Goal: Information Seeking & Learning: Check status

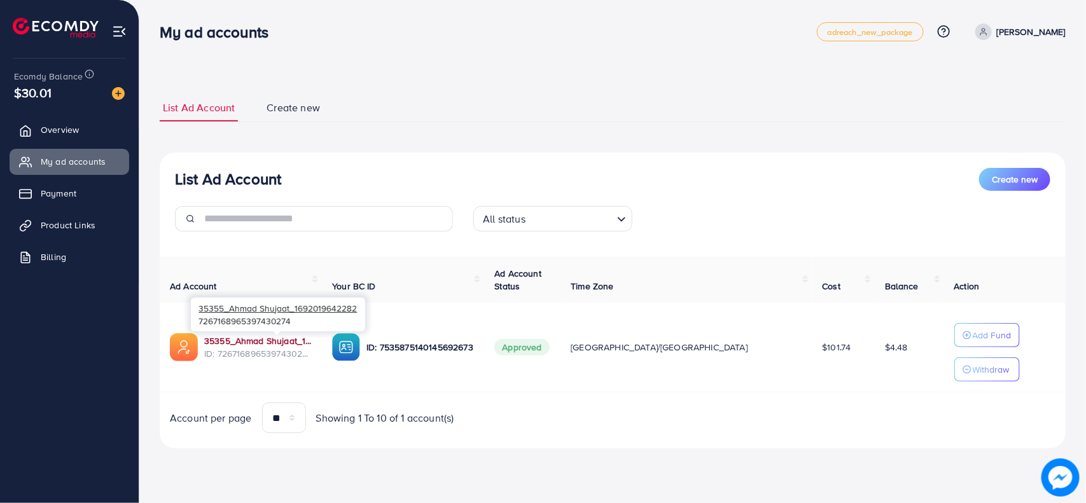
click at [296, 337] on link "35355_Ahmad Shujaat_1692019642282" at bounding box center [258, 341] width 108 height 13
click at [66, 134] on span "Overview" at bounding box center [63, 129] width 38 height 13
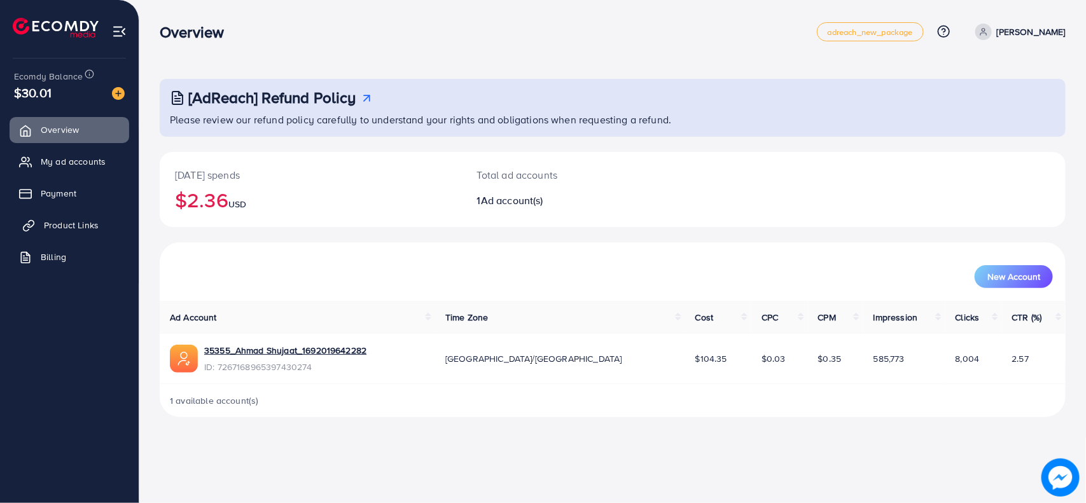
click at [68, 227] on span "Product Links" at bounding box center [71, 225] width 55 height 13
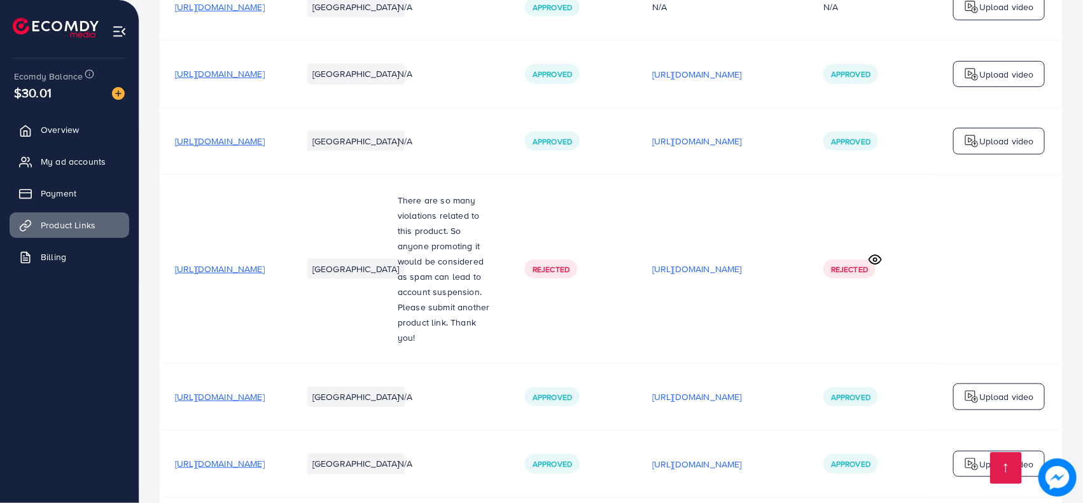
scroll to position [845, 0]
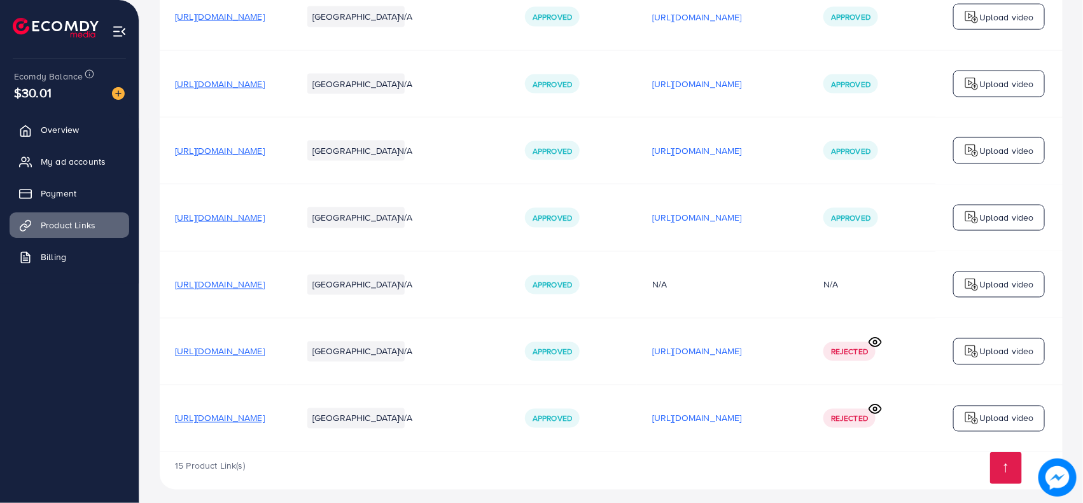
drag, startPoint x: 521, startPoint y: 442, endPoint x: 592, endPoint y: 442, distance: 71.3
click at [510, 442] on td "N/A" at bounding box center [445, 419] width 127 height 67
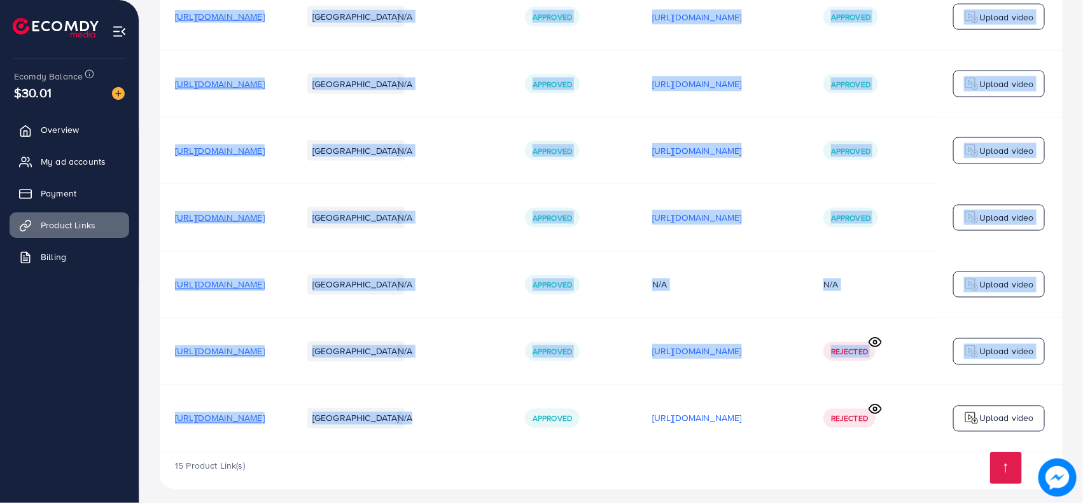
drag, startPoint x: 592, startPoint y: 442, endPoint x: 700, endPoint y: 443, distance: 108.2
click at [920, 431] on td "Rejected" at bounding box center [871, 419] width 127 height 67
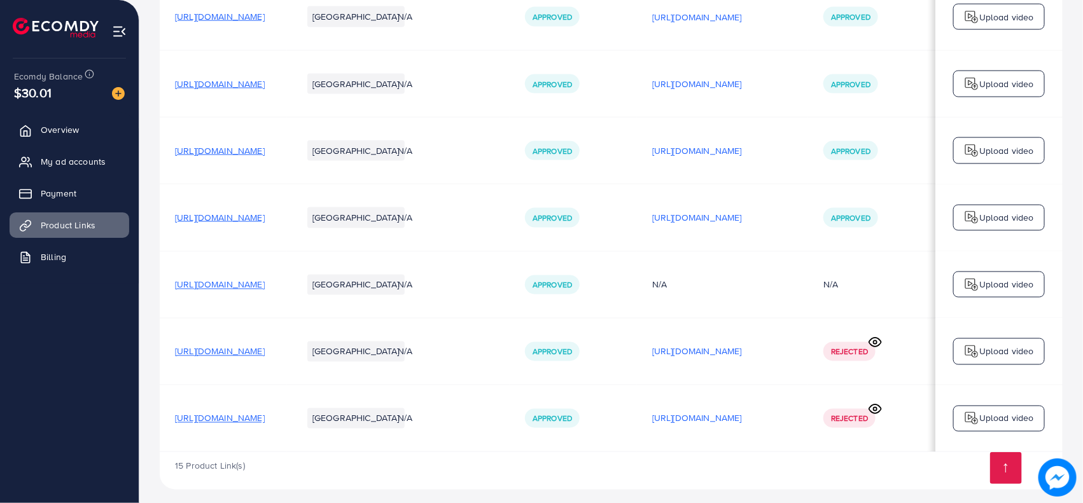
drag, startPoint x: 789, startPoint y: 447, endPoint x: 708, endPoint y: 447, distance: 80.8
click at [711, 452] on div "15 Product Link(s)" at bounding box center [611, 470] width 903 height 37
click at [68, 256] on span "Billing" at bounding box center [56, 257] width 25 height 13
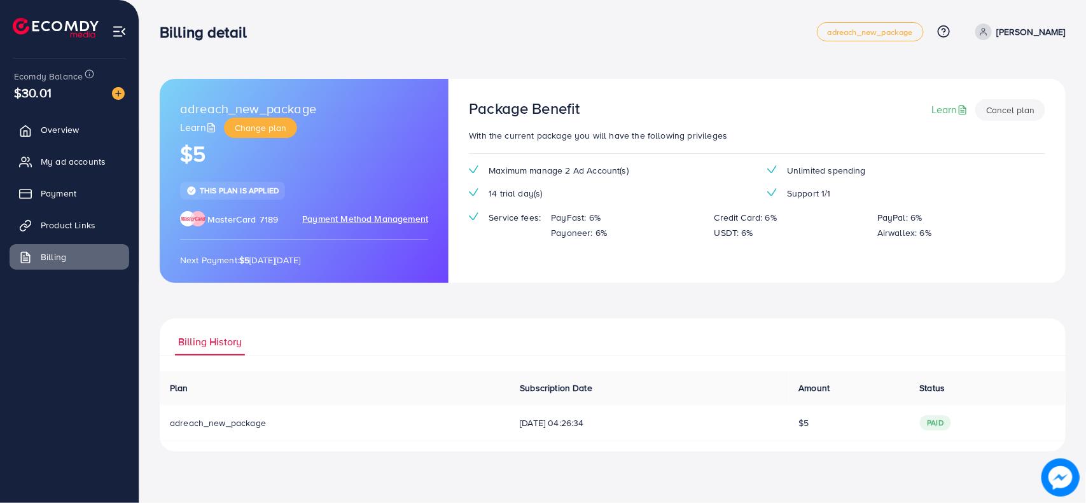
click at [87, 209] on ul "Overview My ad accounts Payment Product Links Billing" at bounding box center [69, 197] width 139 height 171
click at [85, 201] on link "Payment" at bounding box center [70, 193] width 120 height 25
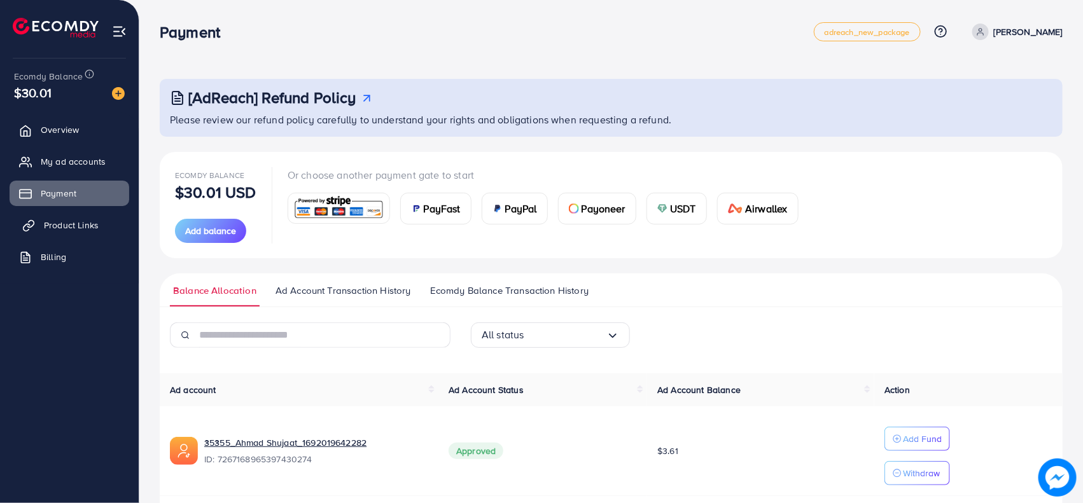
click at [65, 226] on span "Product Links" at bounding box center [71, 225] width 55 height 13
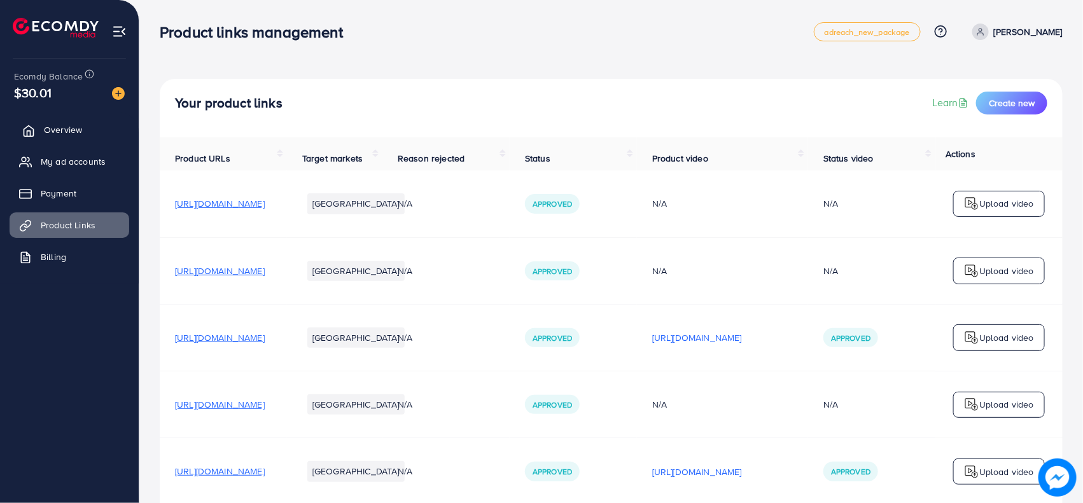
click at [91, 125] on link "Overview" at bounding box center [70, 129] width 120 height 25
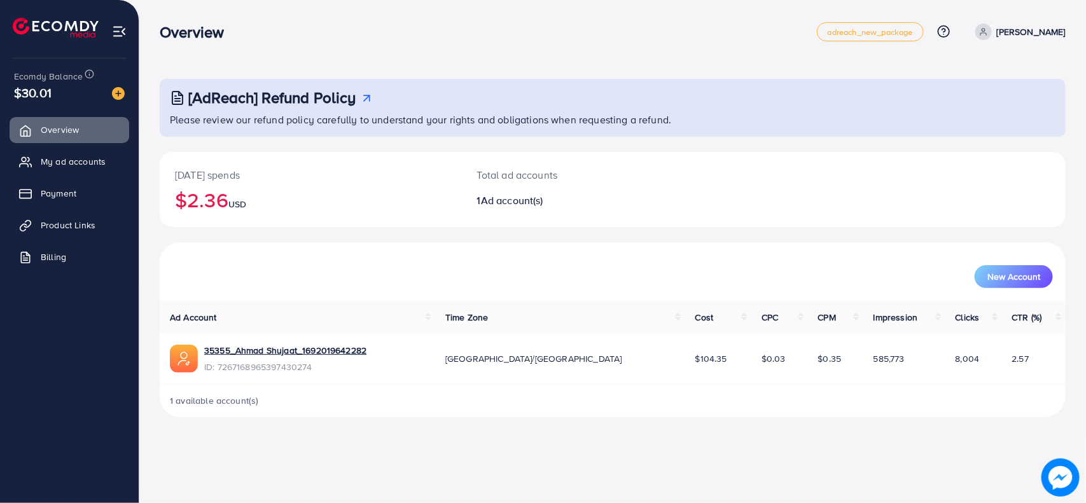
drag, startPoint x: 748, startPoint y: 369, endPoint x: 966, endPoint y: 329, distance: 221.9
click at [977, 326] on th "Clicks" at bounding box center [974, 317] width 57 height 33
click at [972, 312] on th "Clicks" at bounding box center [974, 317] width 57 height 33
click at [974, 321] on th "Clicks" at bounding box center [974, 317] width 57 height 33
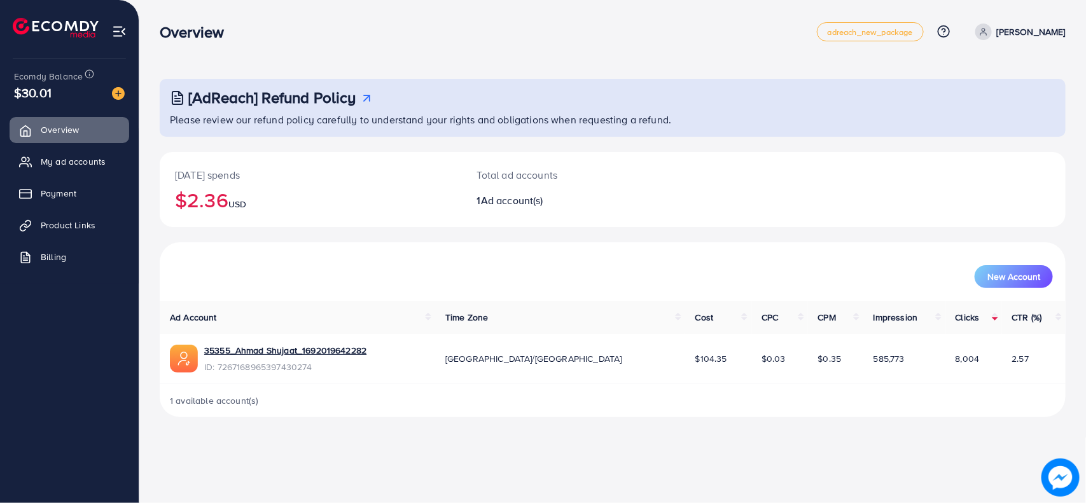
click at [685, 320] on th "Cost" at bounding box center [718, 317] width 66 height 33
click at [762, 320] on span "CPC" at bounding box center [770, 317] width 17 height 13
click at [818, 320] on span "CPM" at bounding box center [827, 317] width 18 height 13
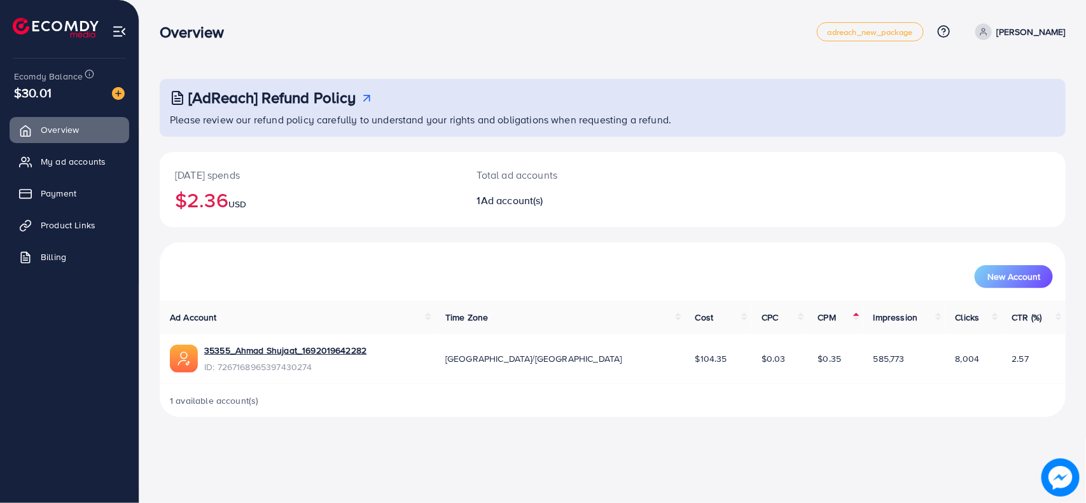
click at [818, 320] on span "CPM" at bounding box center [827, 317] width 18 height 13
click at [956, 316] on span "Clicks" at bounding box center [968, 317] width 24 height 13
click at [1012, 315] on span "CTR (%)" at bounding box center [1027, 317] width 30 height 13
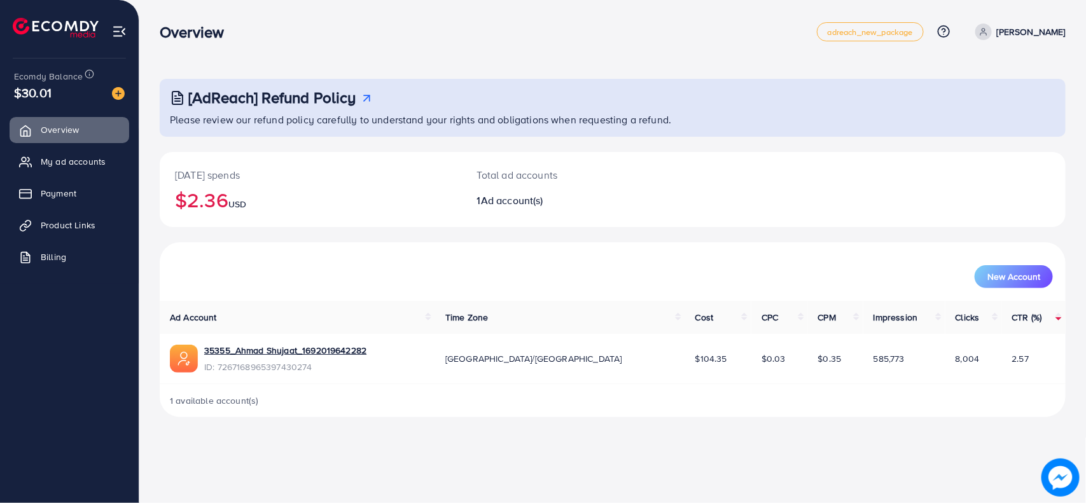
click at [808, 363] on td "$0.35" at bounding box center [835, 359] width 55 height 50
click at [75, 167] on span "My ad accounts" at bounding box center [76, 161] width 65 height 13
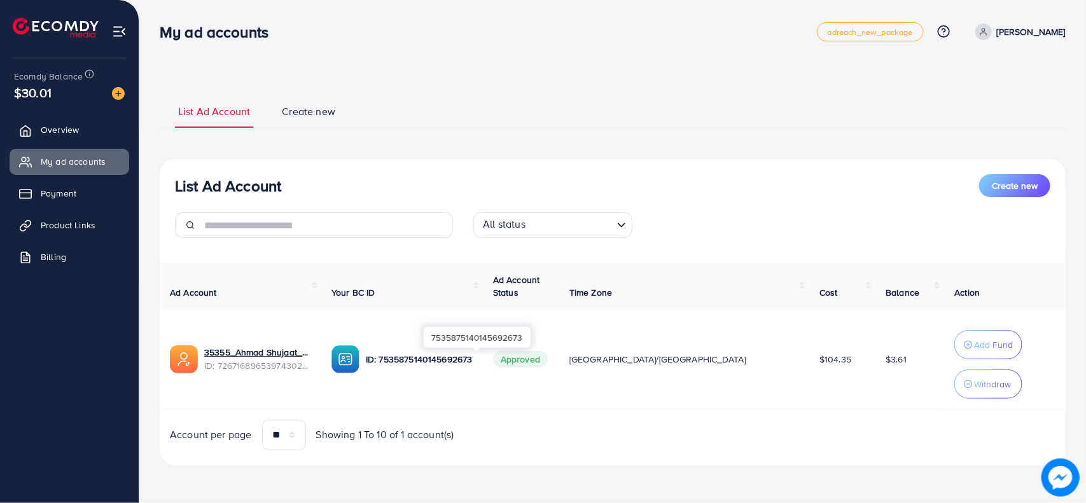
click at [473, 361] on p "ID: 7535875140145692673" at bounding box center [419, 359] width 107 height 15
click at [876, 354] on td "$3.61" at bounding box center [910, 360] width 69 height 100
click at [886, 354] on span "$3.61" at bounding box center [896, 359] width 21 height 13
click at [820, 354] on span "$104.35" at bounding box center [836, 359] width 32 height 13
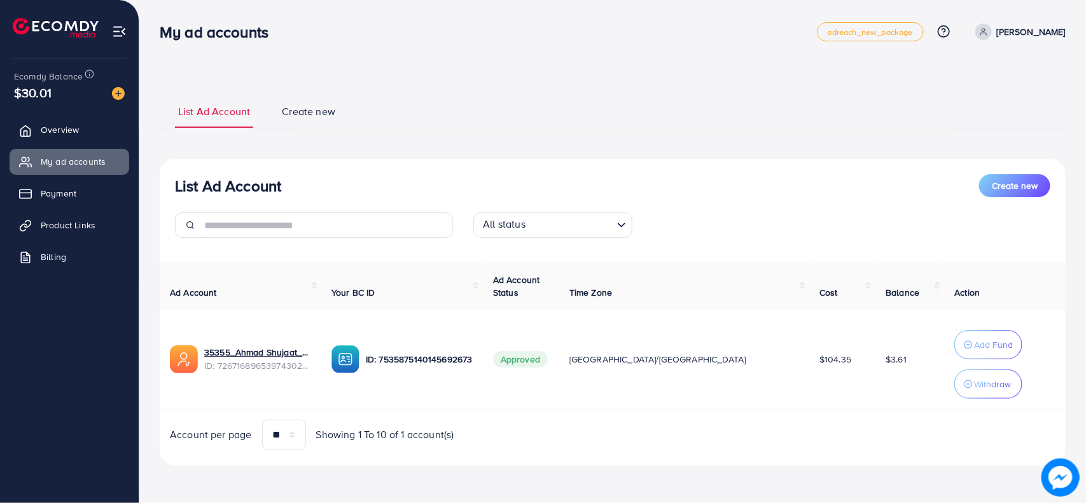
click at [689, 386] on td "[GEOGRAPHIC_DATA]/[GEOGRAPHIC_DATA]" at bounding box center [684, 360] width 250 height 100
